Goal: Information Seeking & Learning: Learn about a topic

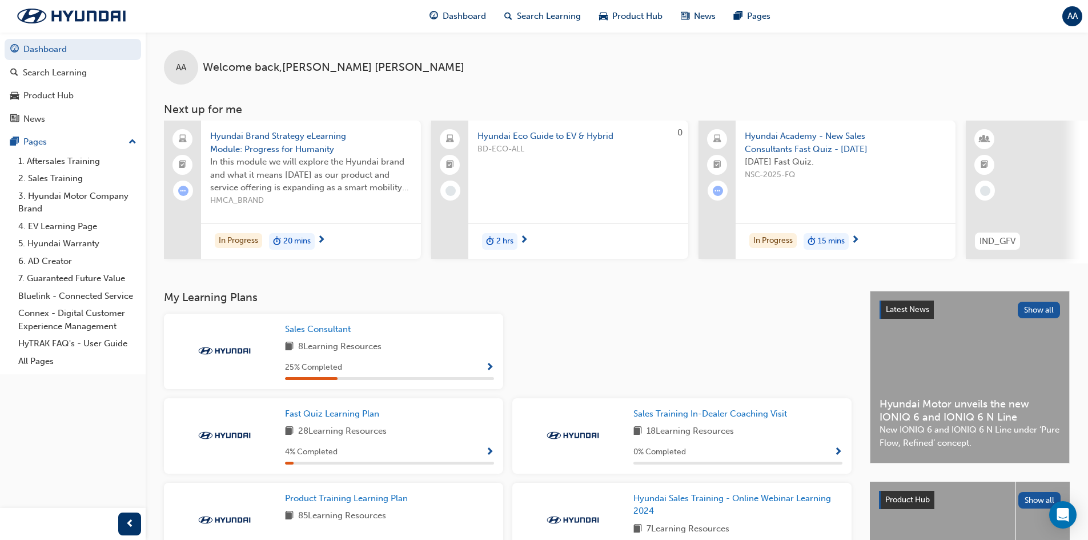
click at [421, 354] on div "8 Learning Resources" at bounding box center [389, 347] width 209 height 14
click at [308, 333] on span "Sales Consultant" at bounding box center [318, 329] width 66 height 10
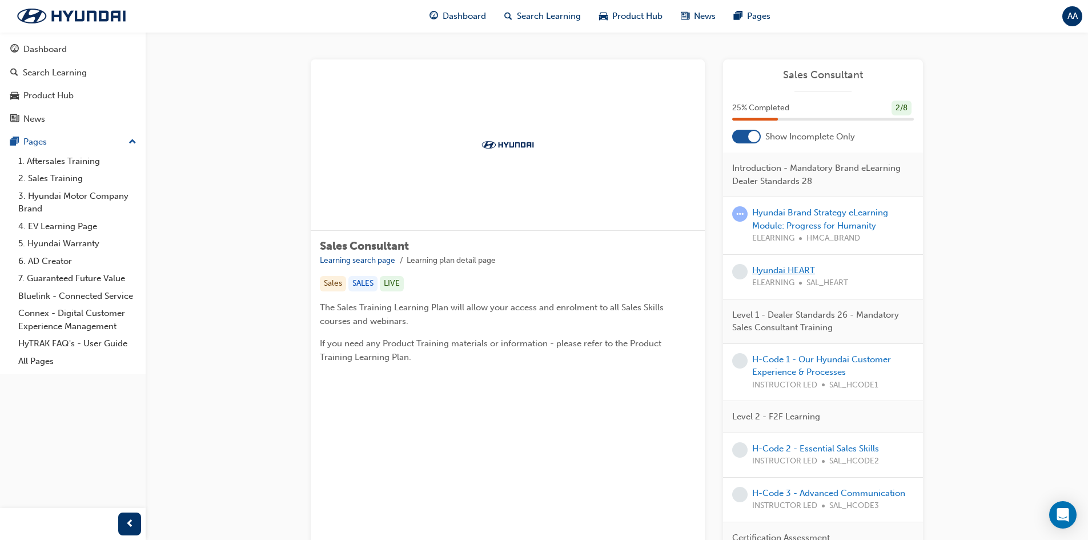
click at [800, 265] on link "Hyundai HEART" at bounding box center [783, 270] width 63 height 10
click at [782, 215] on link "Hyundai Brand Strategy eLearning Module: Progress for Humanity" at bounding box center [820, 218] width 136 height 23
